Goal: Communication & Community: Answer question/provide support

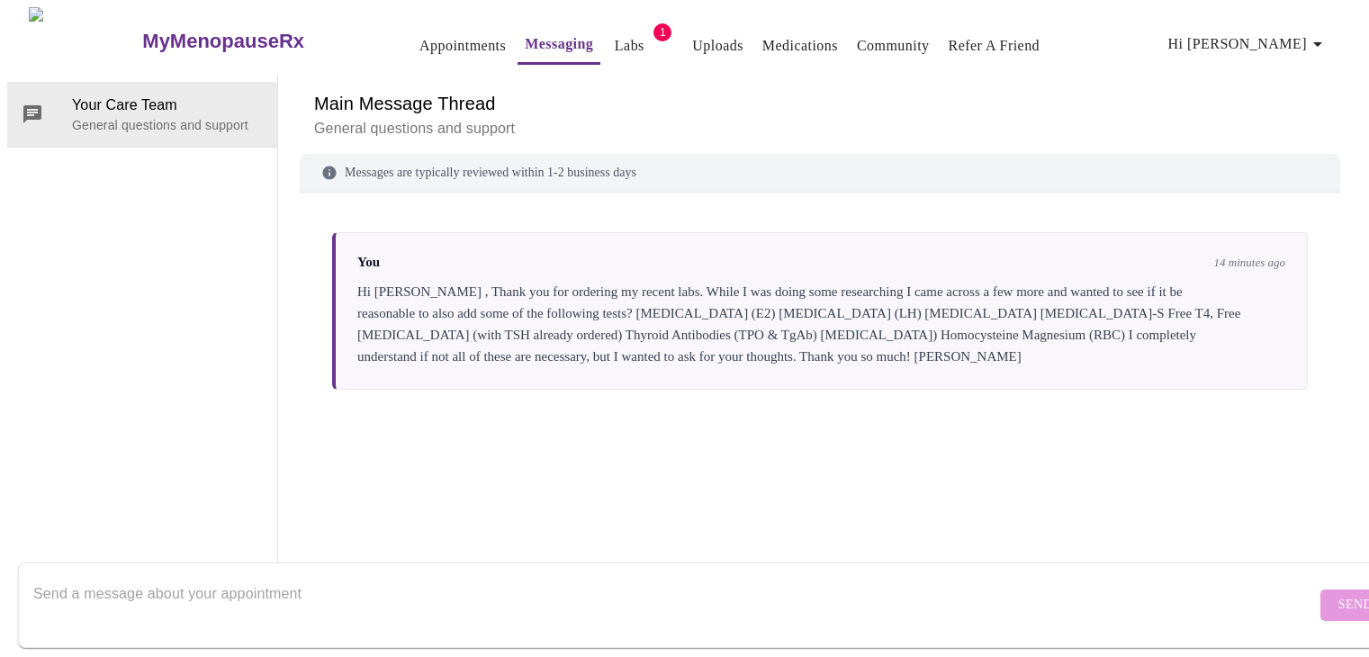
scroll to position [68, 0]
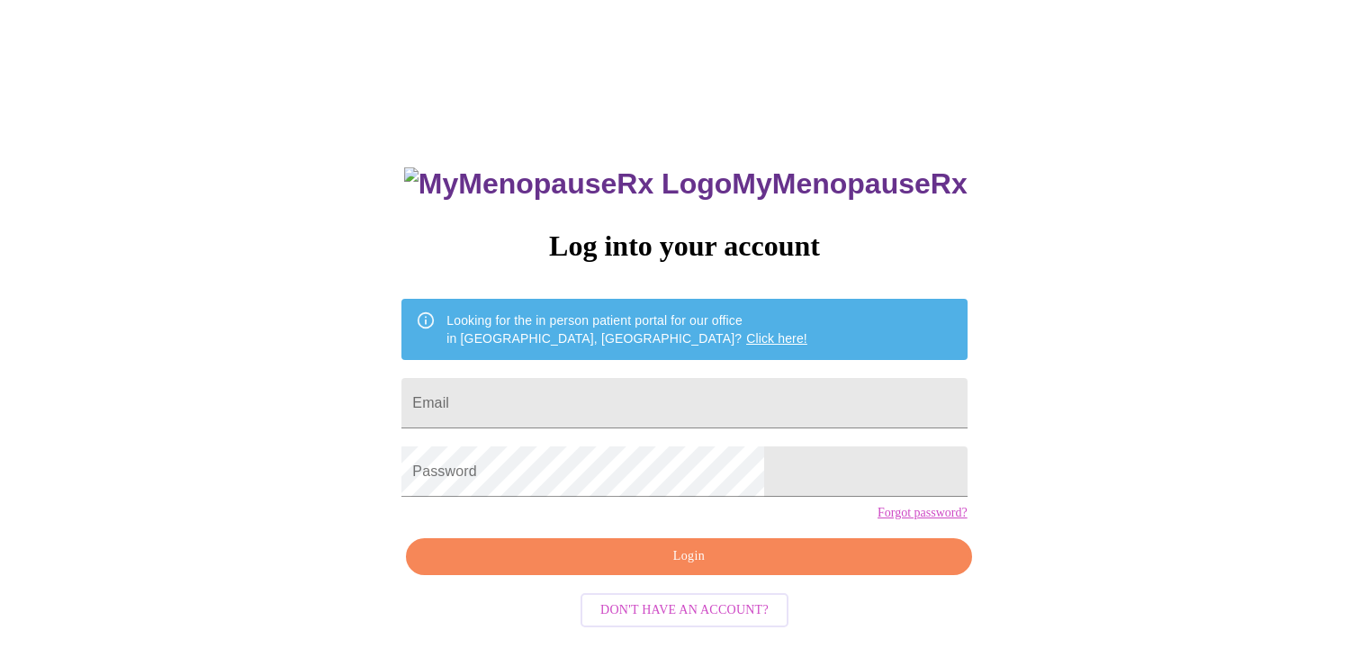
scroll to position [18, 0]
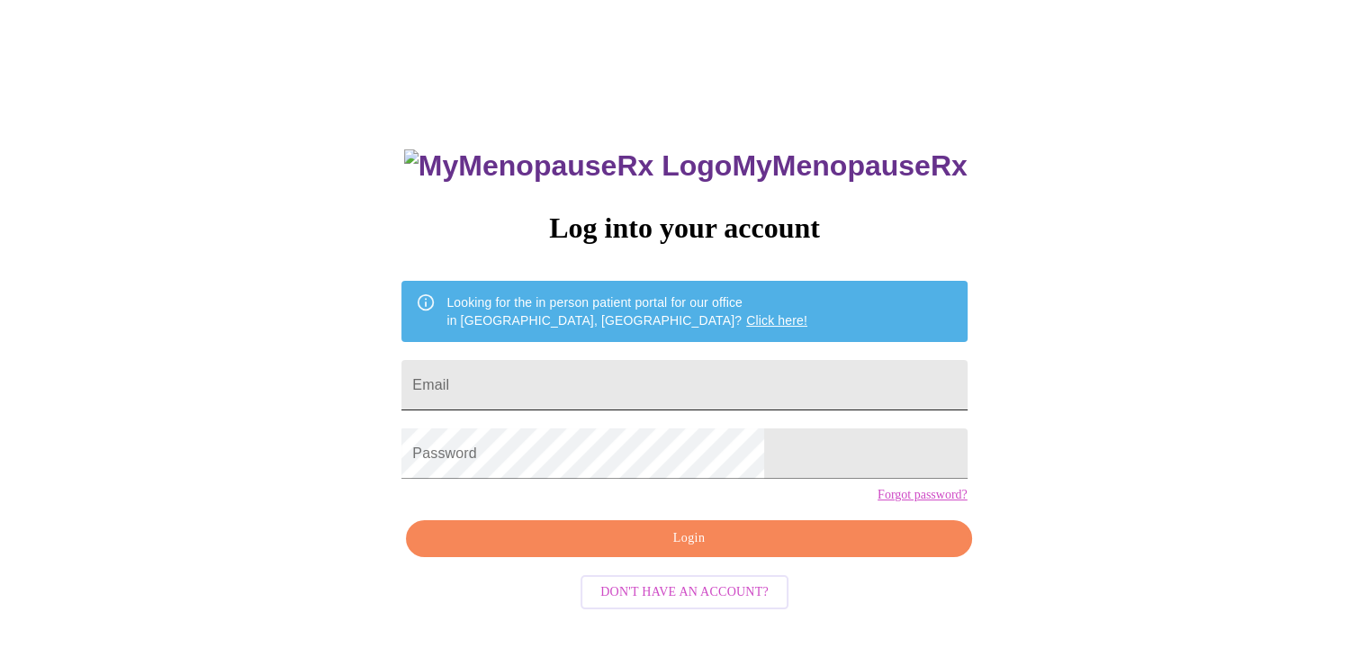
click at [597, 383] on input "Email" at bounding box center [683, 385] width 565 height 50
type input "[EMAIL_ADDRESS][DOMAIN_NAME]"
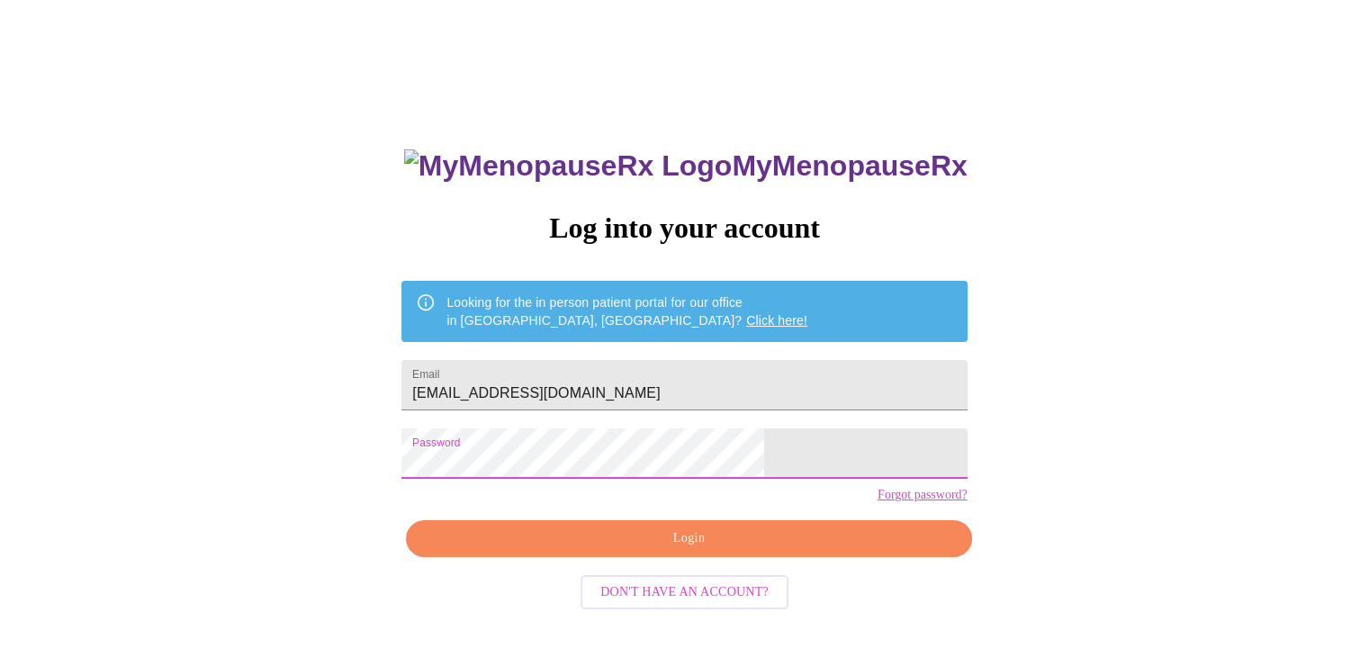
click at [663, 550] on span "Login" at bounding box center [689, 539] width 524 height 23
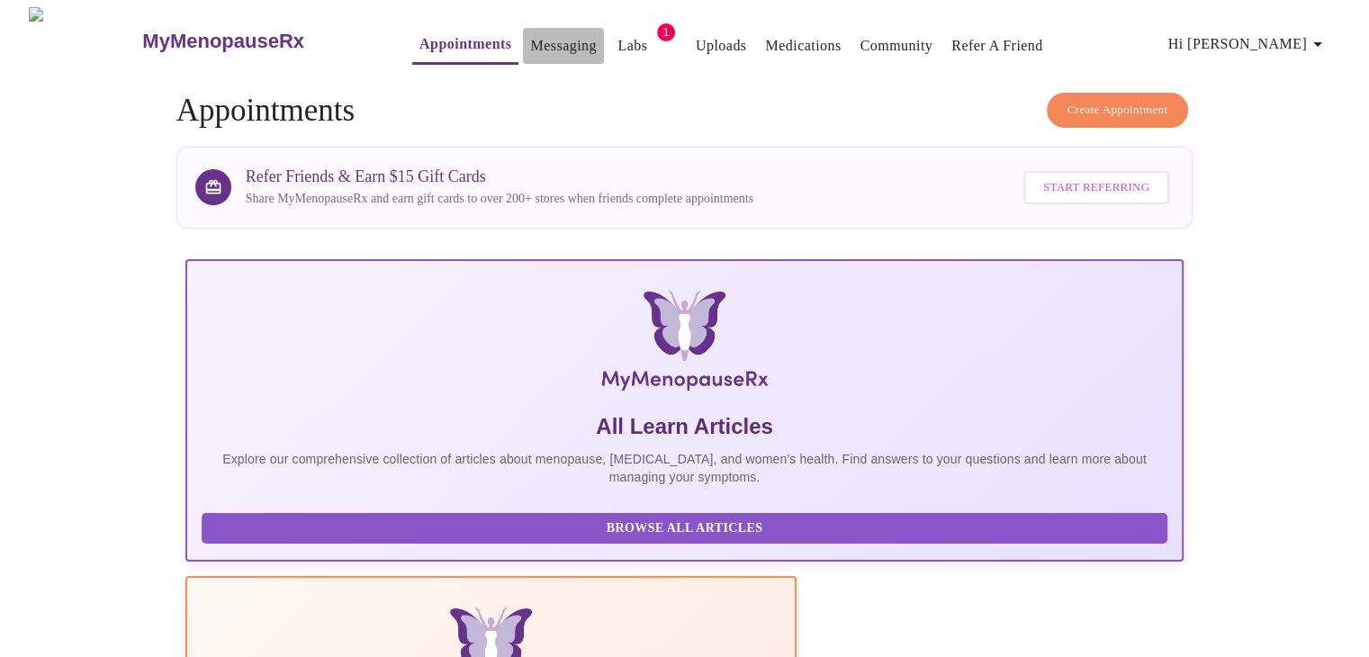
click at [535, 44] on link "Messaging" at bounding box center [563, 45] width 66 height 25
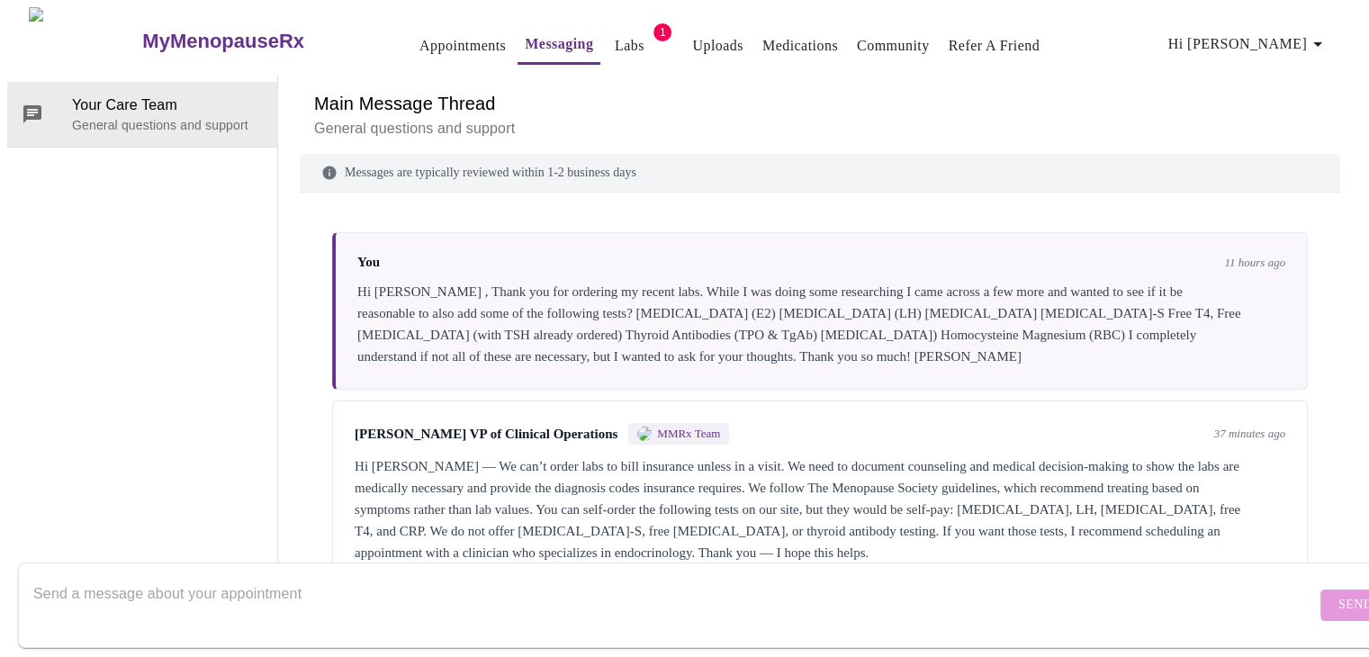
scroll to position [10, 0]
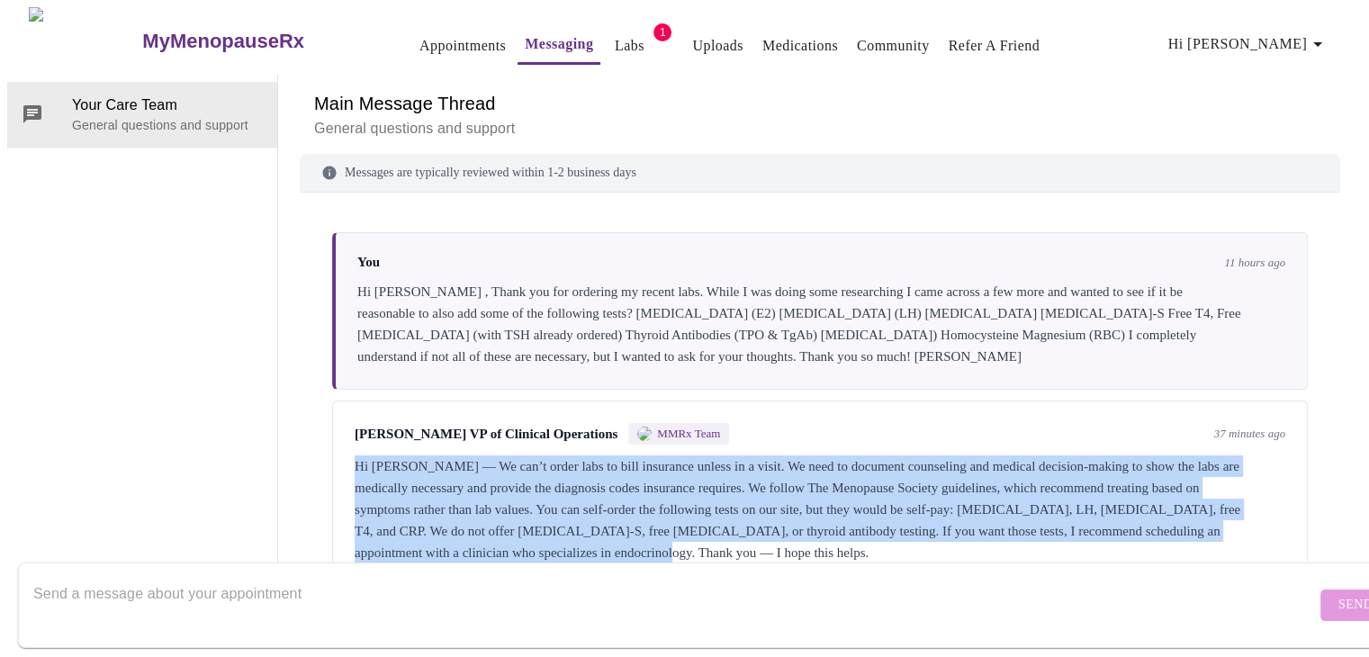
drag, startPoint x: 916, startPoint y: 480, endPoint x: 342, endPoint y: 399, distance: 580.0
click at [342, 401] on div "[PERSON_NAME] VP of Clinical Operations MMRx Team 37 minutes ago Hi [PERSON_NAM…" at bounding box center [820, 493] width 976 height 185
copy div "Hi [PERSON_NAME] — We can’t order labs to bill insurance unless in a visit. We …"
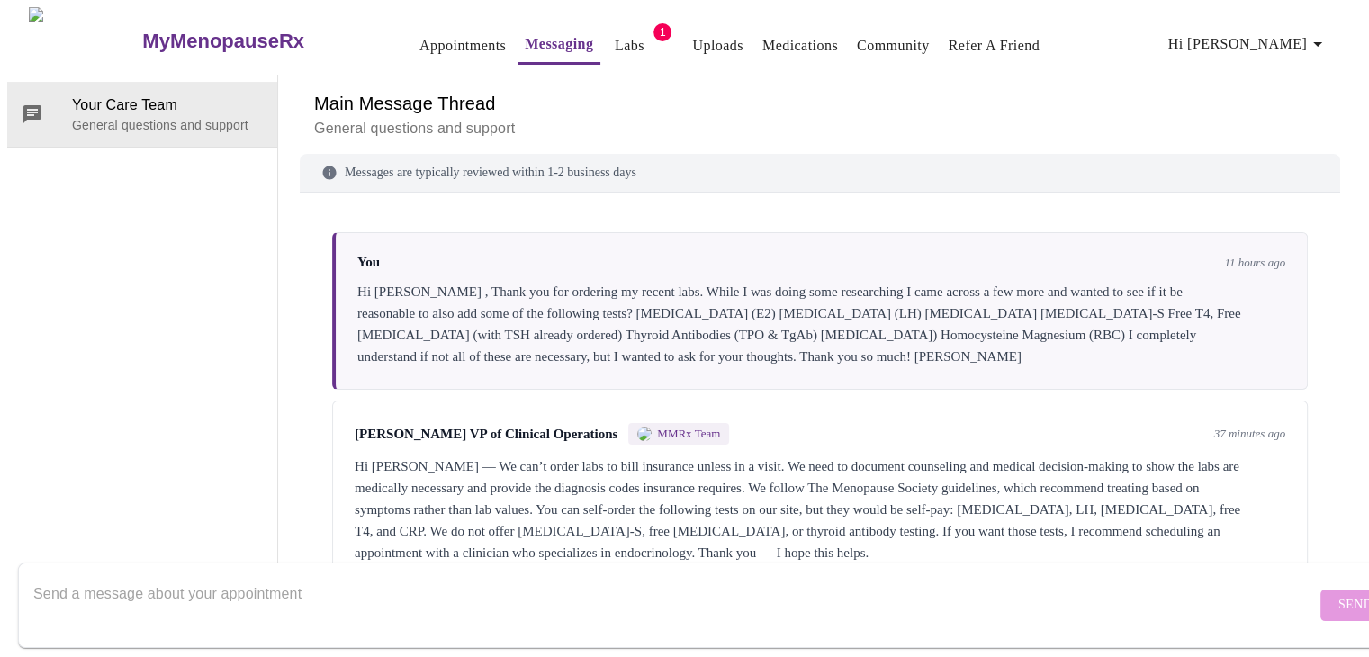
click at [383, 591] on textarea "Send a message about your appointment" at bounding box center [674, 605] width 1283 height 58
paste textarea "[PERSON_NAME] you for explaining how the lab orders and insurance billing work …"
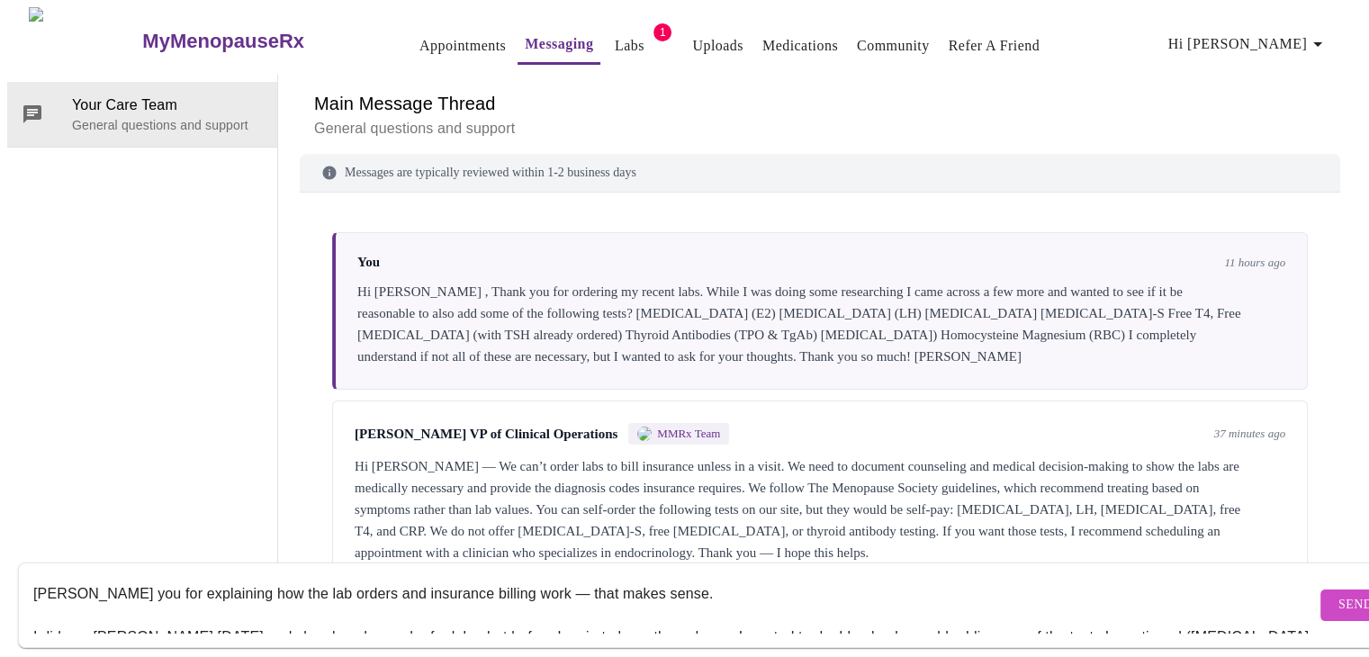
scroll to position [37, 0]
click at [33, 577] on textarea "[PERSON_NAME] you for explaining how the lab orders and insurance billing work …" at bounding box center [674, 605] width 1283 height 58
drag, startPoint x: 625, startPoint y: 573, endPoint x: 489, endPoint y: 574, distance: 135.9
click at [489, 576] on textarea "Thank you for explaining how the lab orders and insurance billing work — that m…" at bounding box center [674, 605] width 1283 height 58
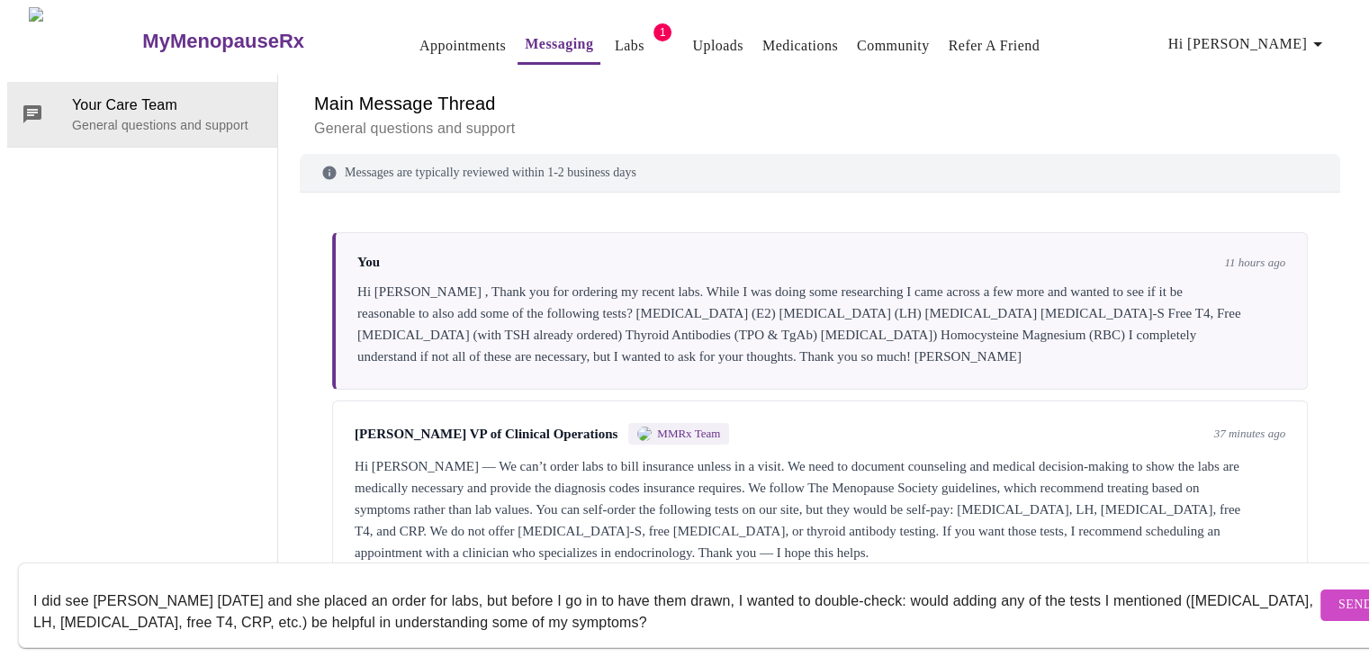
scroll to position [30, 0]
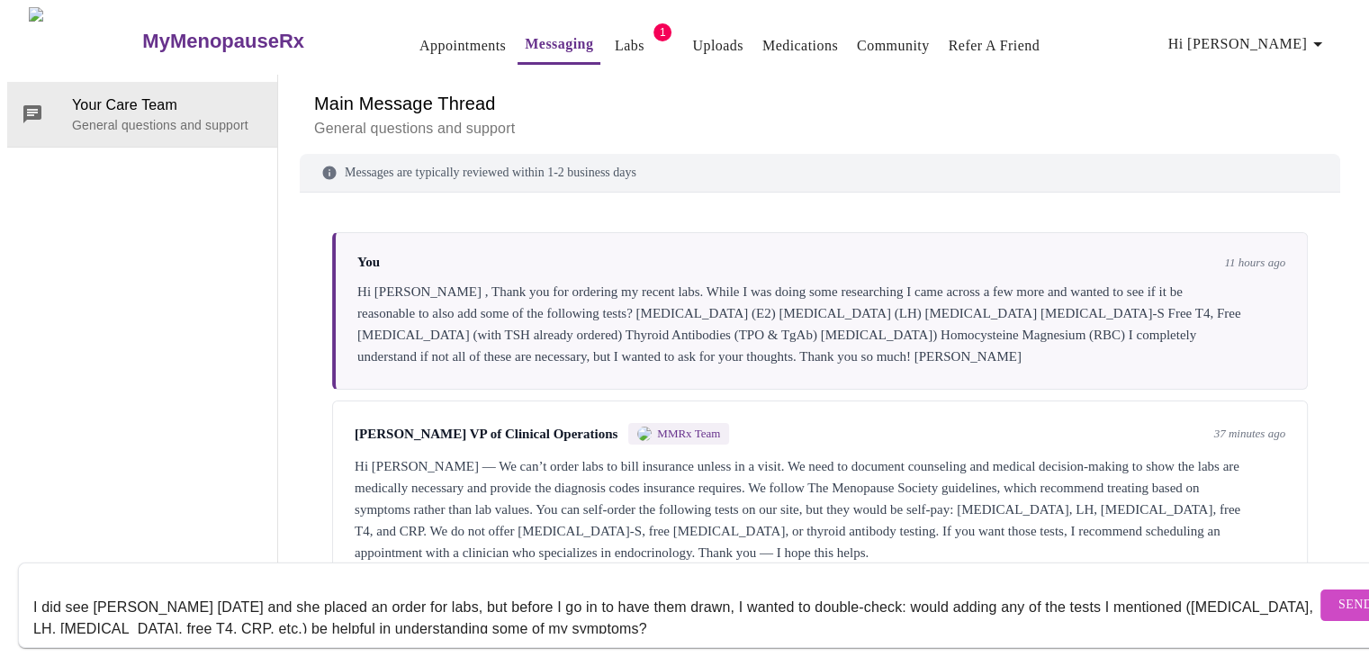
type textarea "Thank you for explaining how the lab orders and insurance billing work.. I did …"
click at [1339, 594] on span "Send" at bounding box center [1356, 605] width 34 height 23
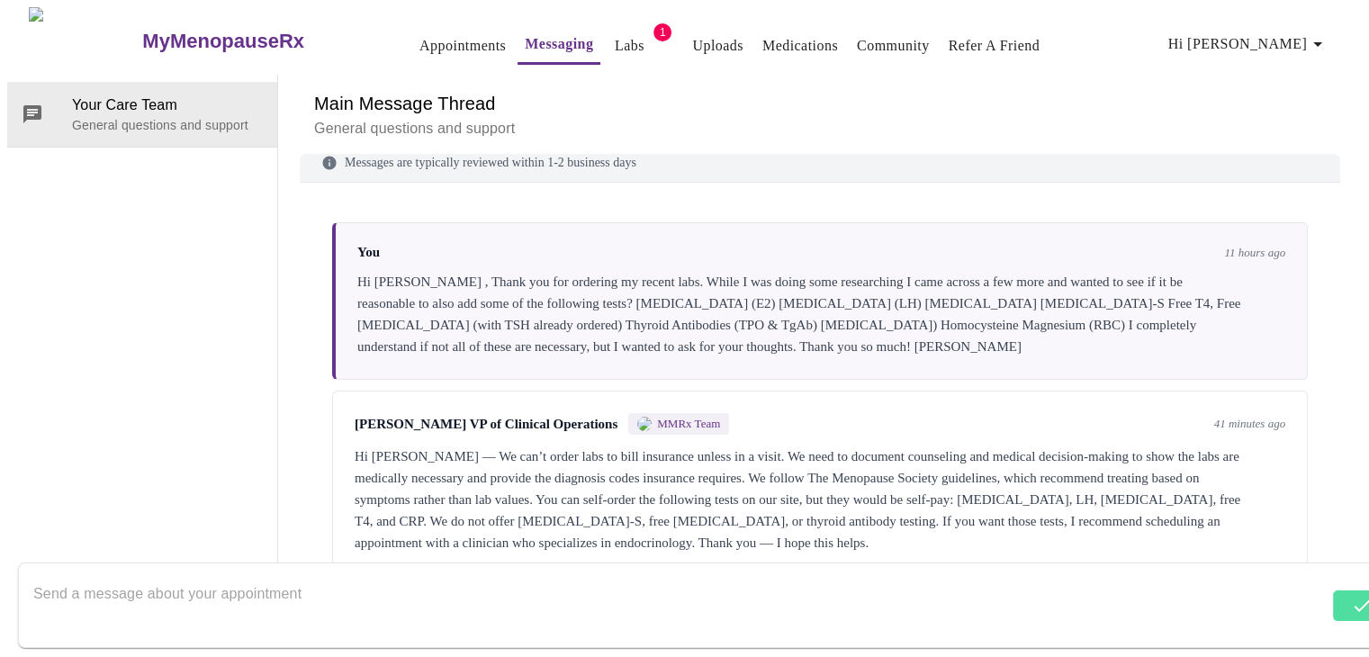
scroll to position [183, 0]
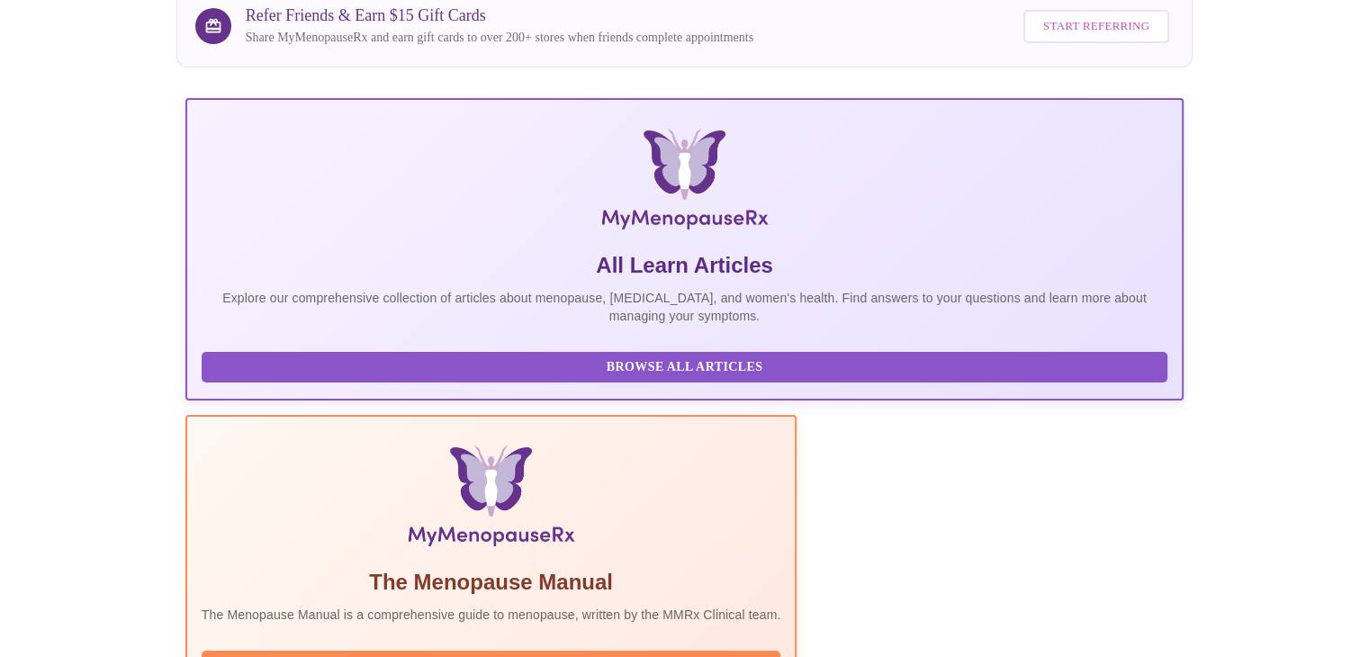
scroll to position [149, 0]
